Goal: Task Accomplishment & Management: Check status

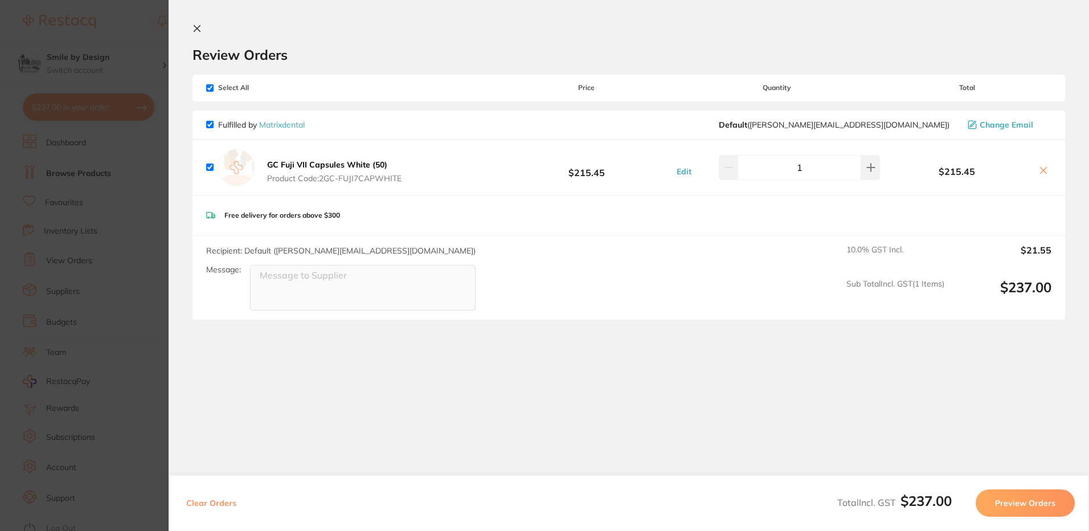
click at [149, 227] on section "Update RRP Set your pre negotiated price for this item. Item Agreed RRP (excl. …" at bounding box center [544, 265] width 1089 height 531
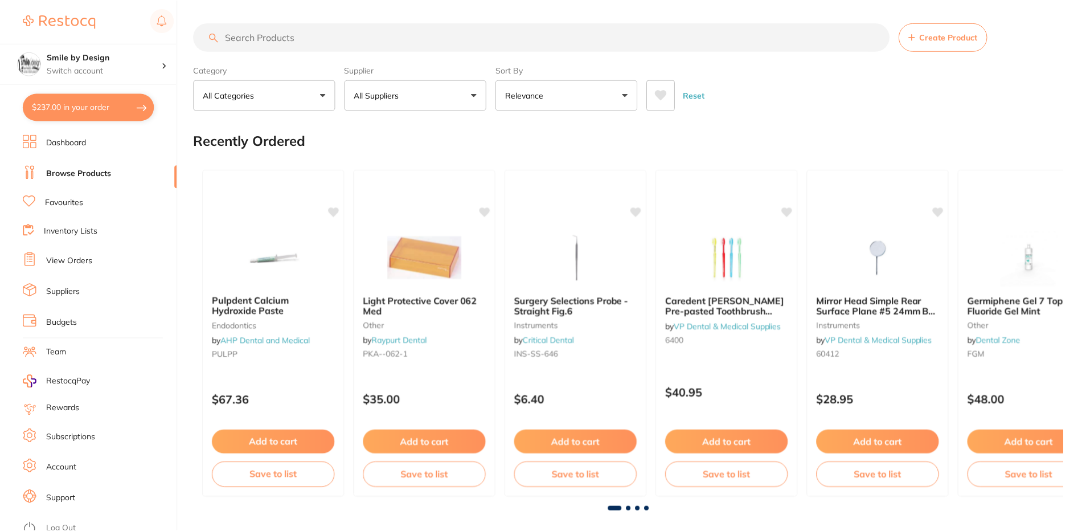
scroll to position [1, 0]
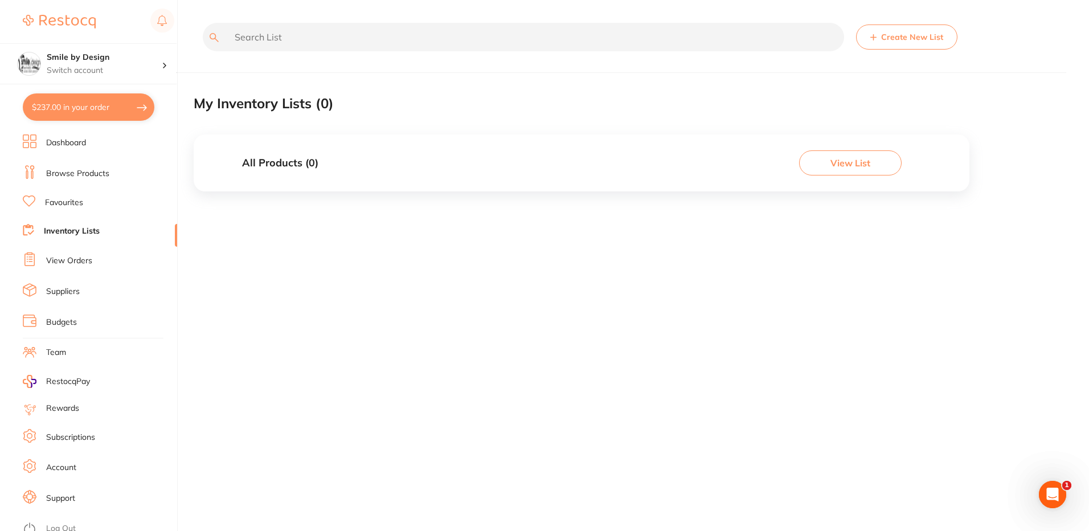
click at [76, 259] on link "View Orders" at bounding box center [69, 260] width 46 height 11
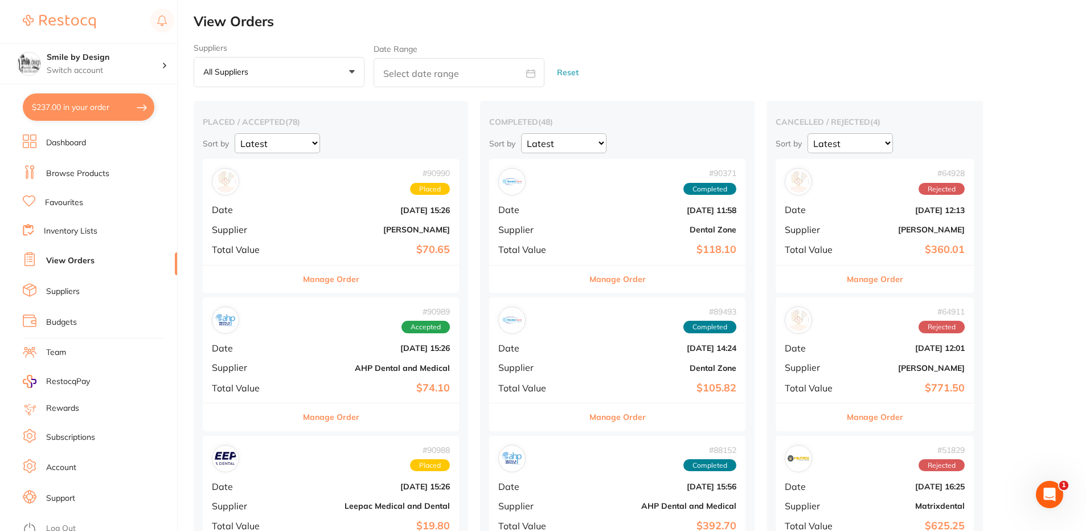
click at [306, 225] on b "[PERSON_NAME]" at bounding box center [373, 229] width 153 height 9
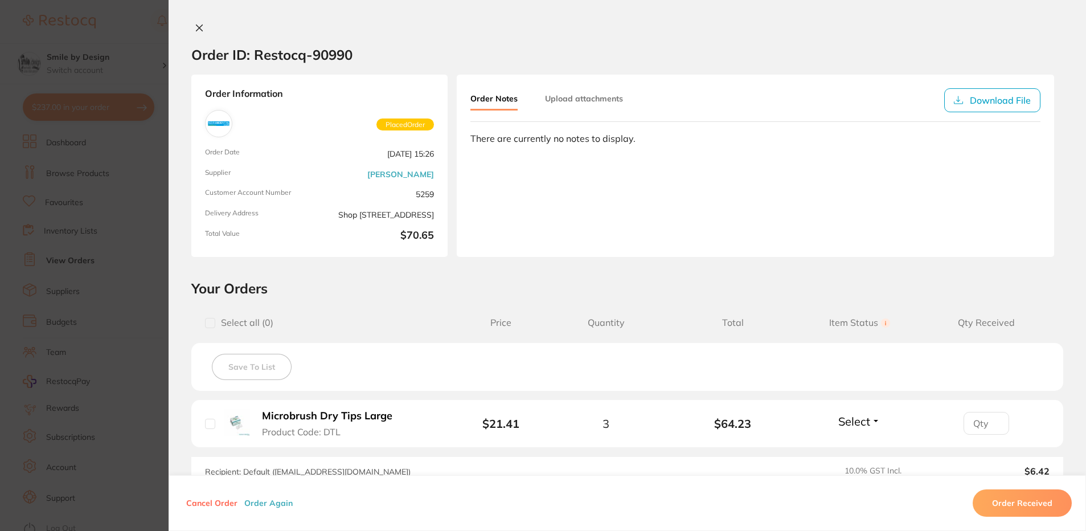
scroll to position [150, 0]
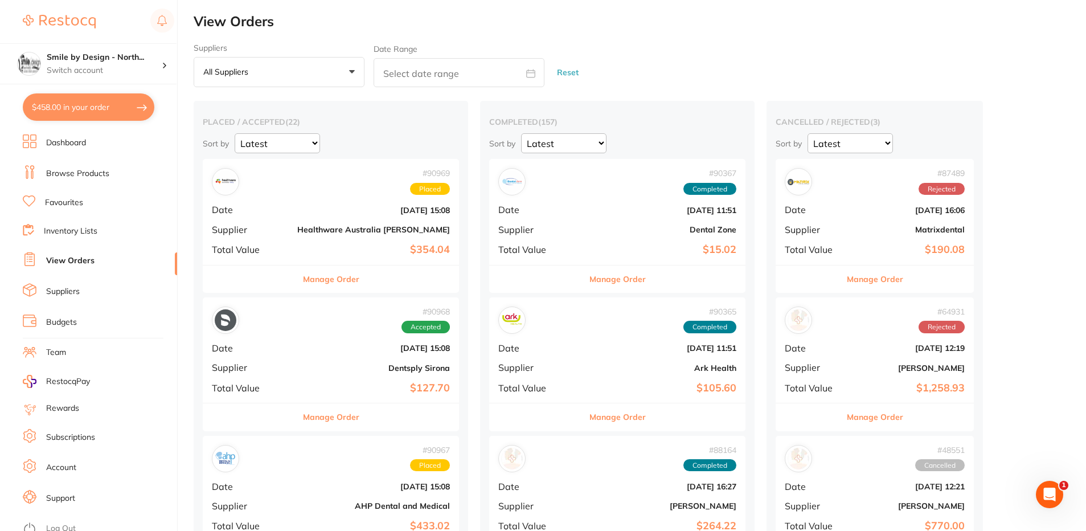
click at [77, 106] on button "$458.00 in your order" at bounding box center [89, 106] width 132 height 27
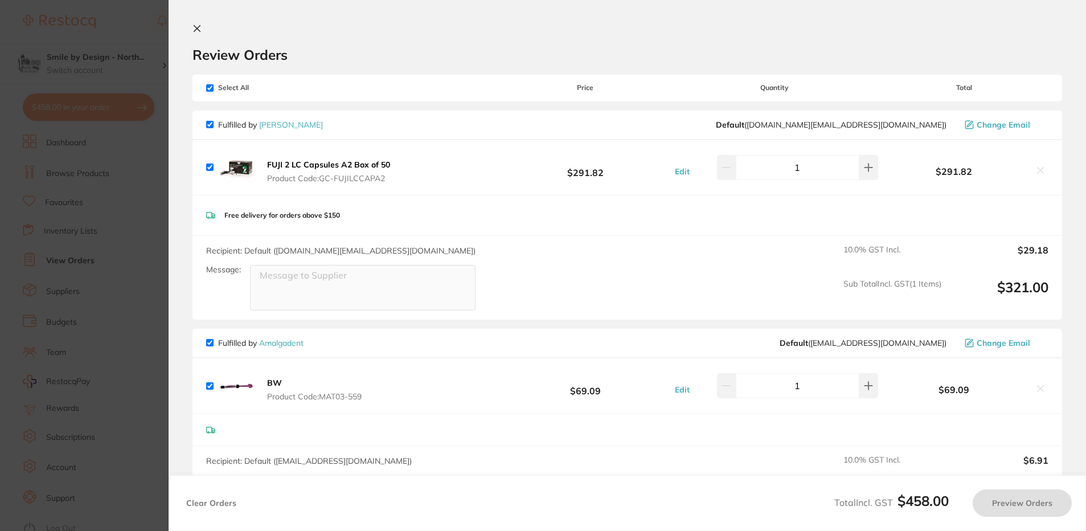
checkbox input "true"
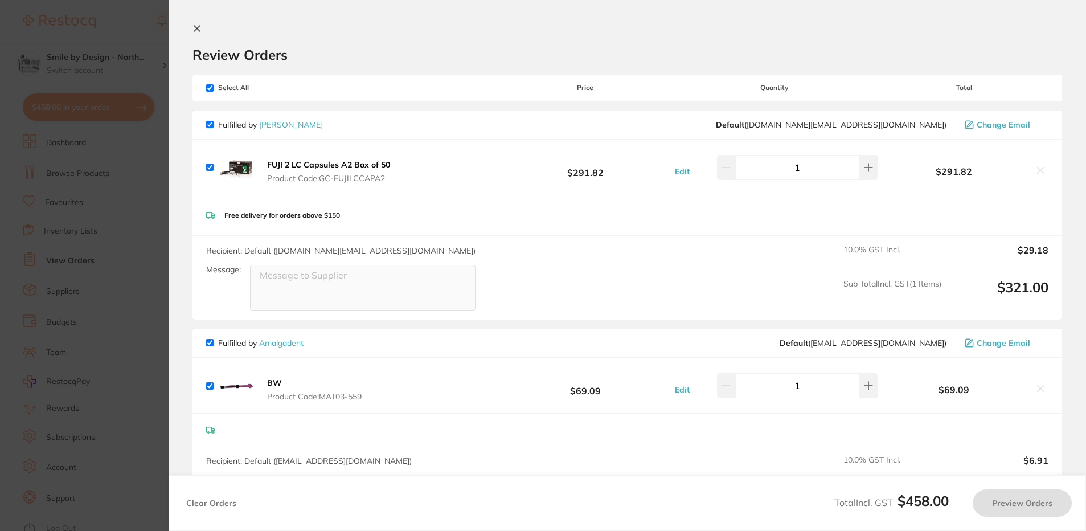
checkbox input "true"
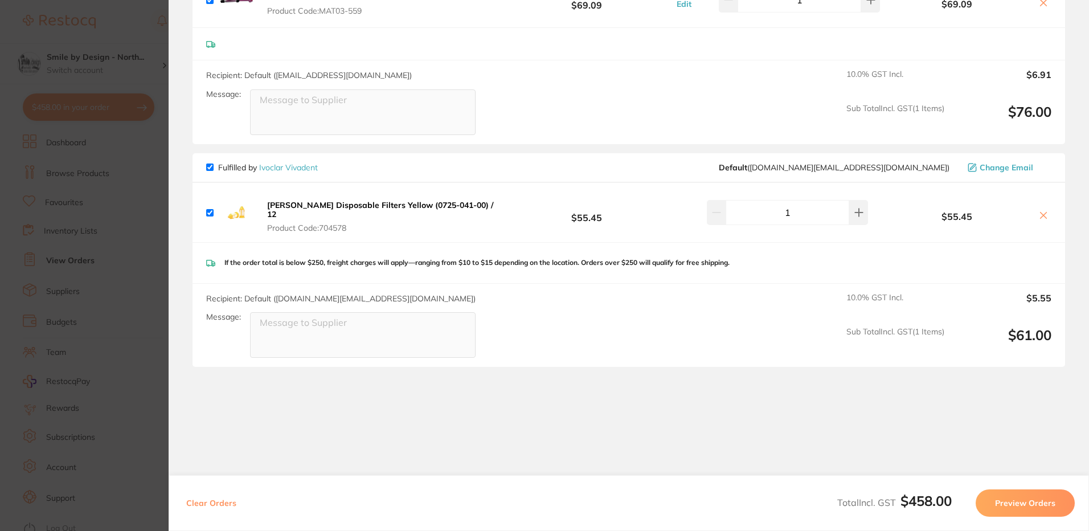
scroll to position [400, 0]
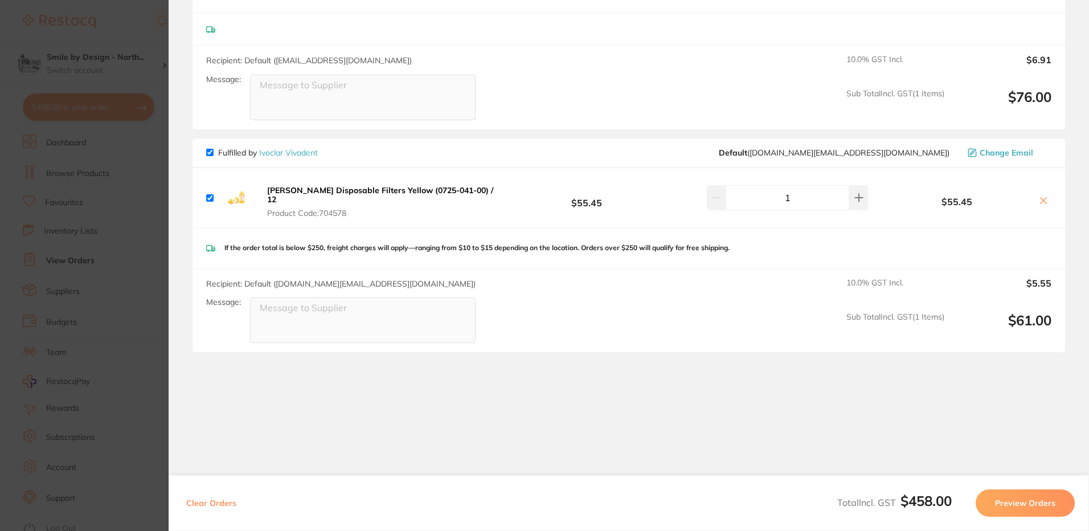
click at [140, 193] on section "Update RRP Set your pre negotiated price for this item. Item Agreed RRP (excl. …" at bounding box center [544, 265] width 1089 height 531
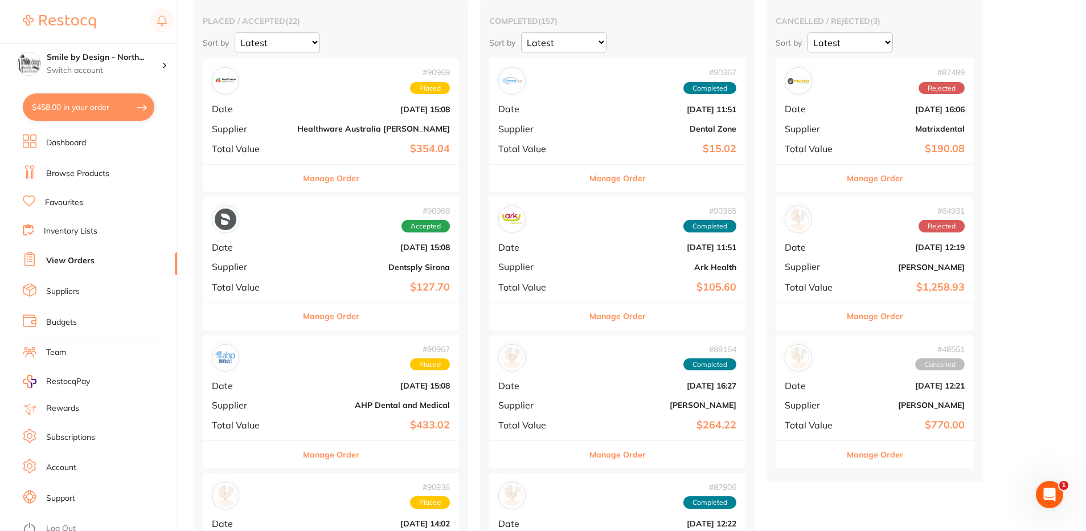
scroll to position [228, 0]
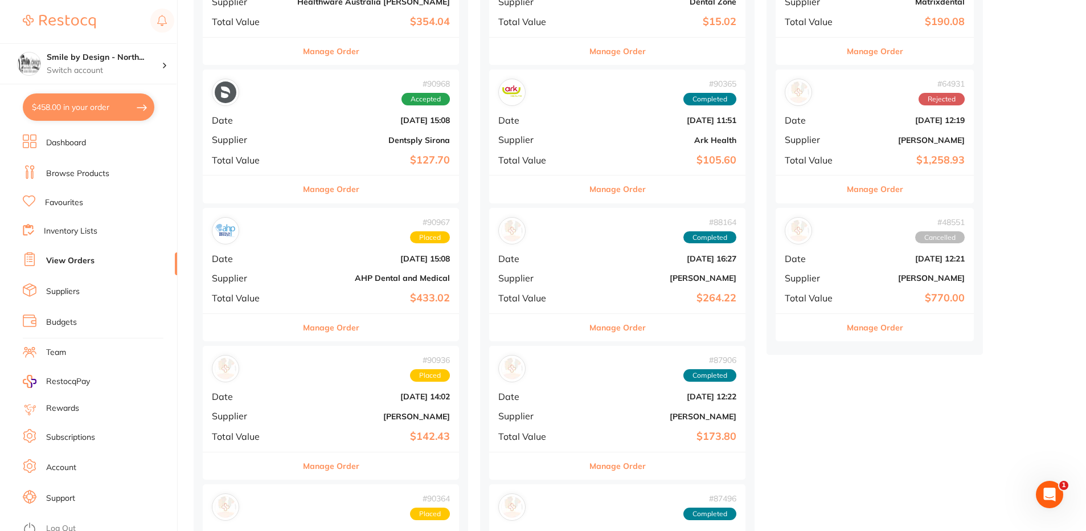
click at [297, 136] on b "Dentsply Sirona" at bounding box center [373, 140] width 153 height 9
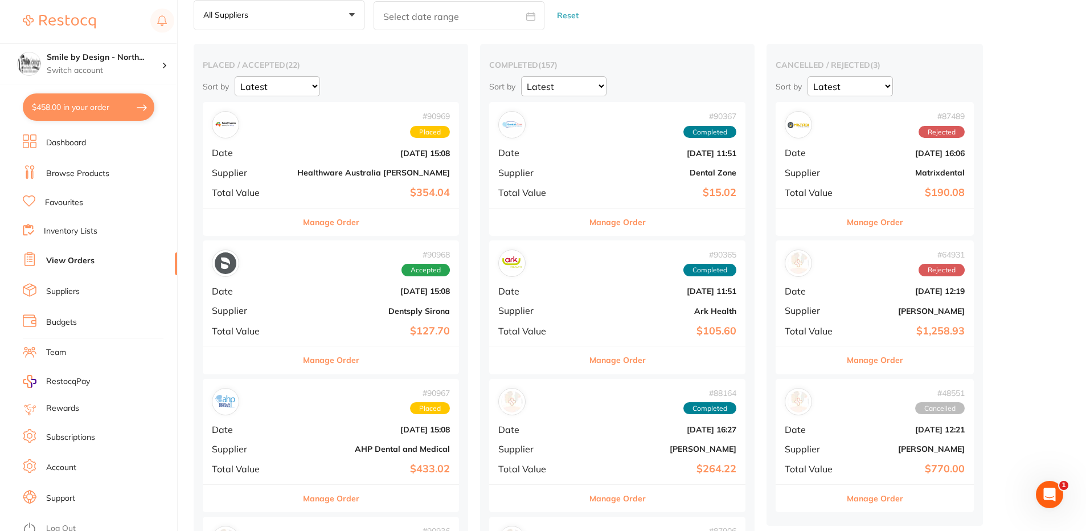
click at [309, 189] on b "$354.04" at bounding box center [373, 193] width 153 height 12
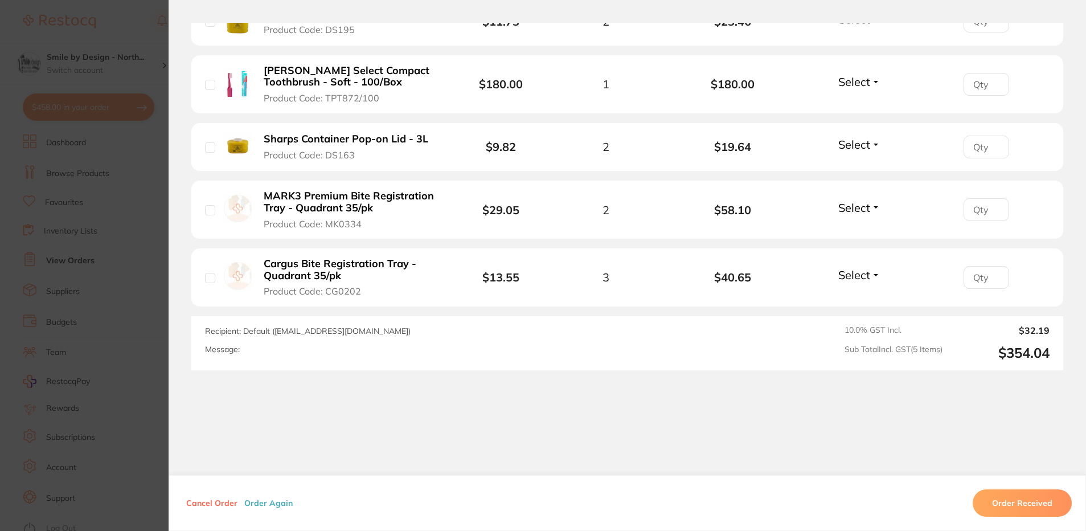
scroll to position [412, 0]
